Goal: Download file/media

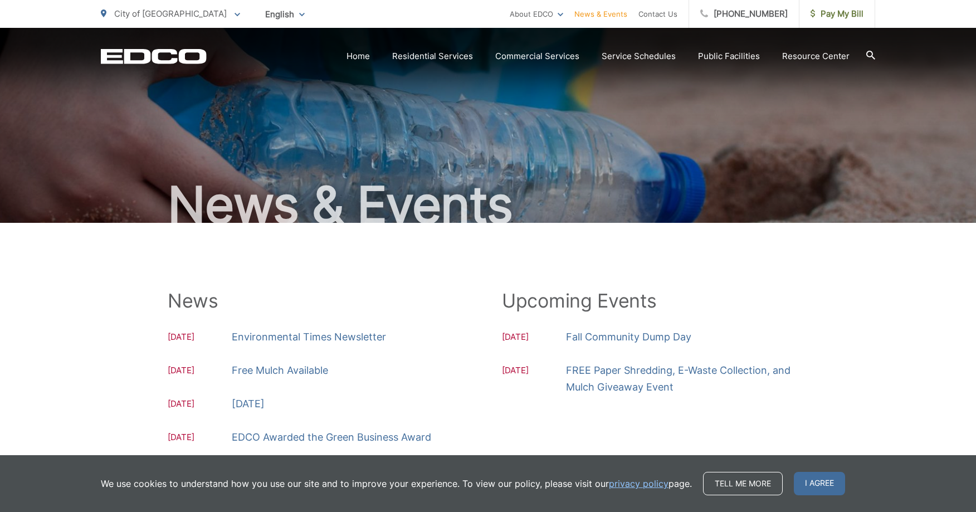
click at [145, 11] on span "City of [GEOGRAPHIC_DATA]" at bounding box center [170, 13] width 113 height 11
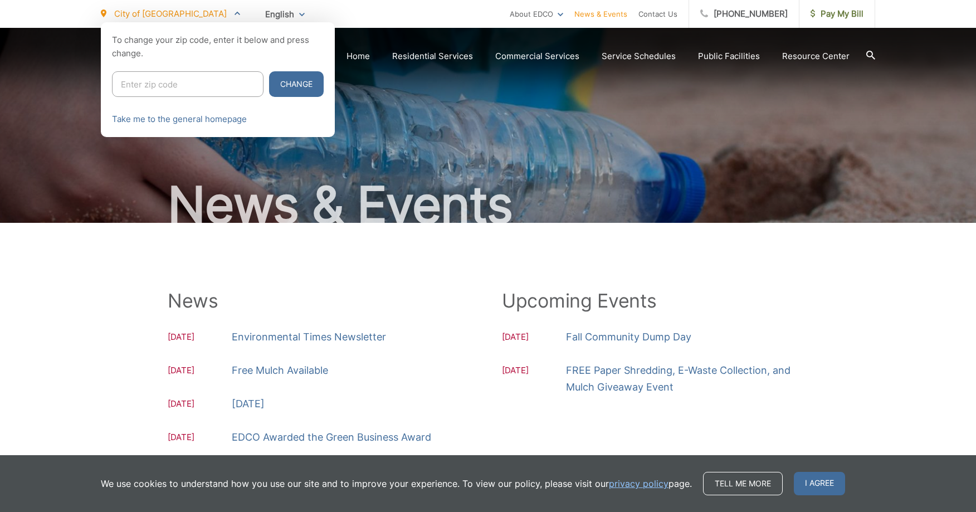
drag, startPoint x: 180, startPoint y: 79, endPoint x: 188, endPoint y: 94, distance: 16.9
click at [188, 94] on input "Enter zip code" at bounding box center [188, 84] width 152 height 26
type input "90275"
click at [314, 335] on div at bounding box center [488, 278] width 976 height 512
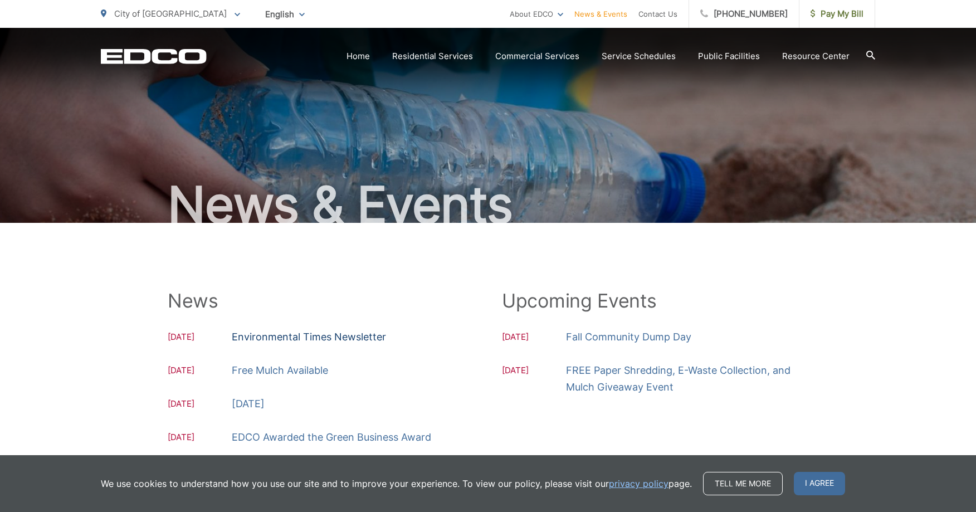
click at [316, 335] on link "Environmental Times Newsletter" at bounding box center [309, 337] width 154 height 17
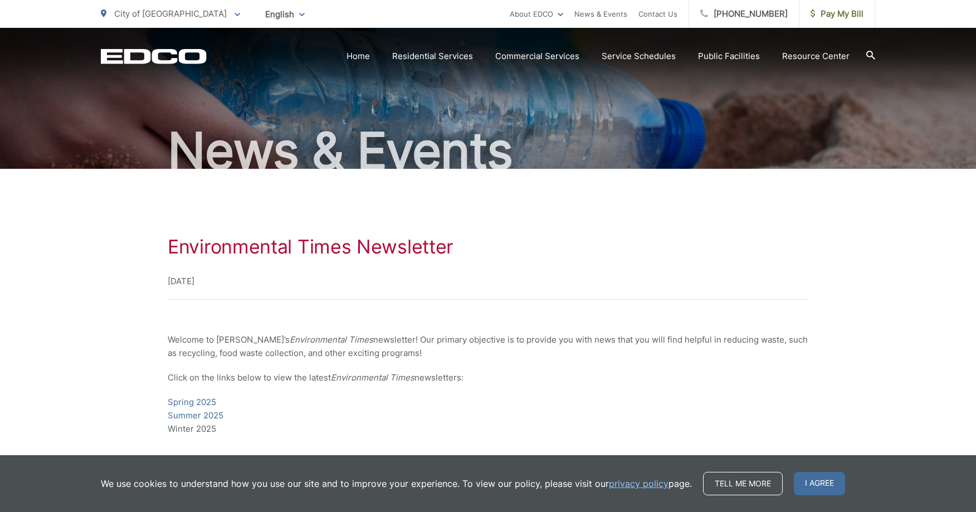
scroll to position [111, 0]
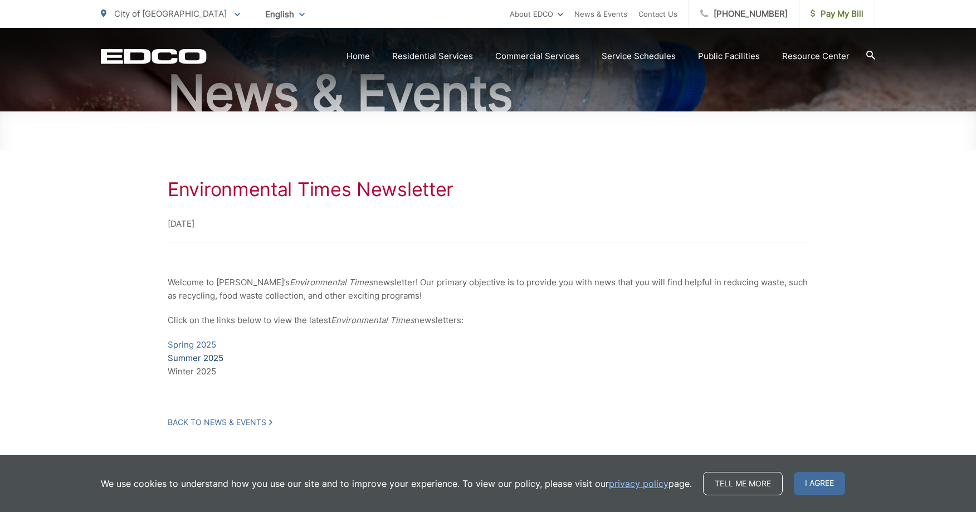
click at [212, 360] on link "Summer 2025" at bounding box center [196, 357] width 56 height 13
